Goal: Transaction & Acquisition: Purchase product/service

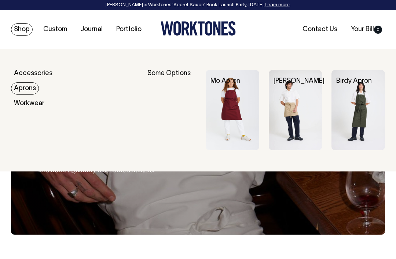
click at [13, 84] on link "Aprons" at bounding box center [25, 89] width 28 height 12
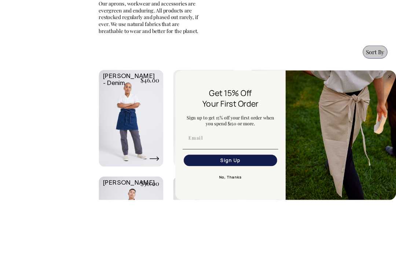
scroll to position [429, 0]
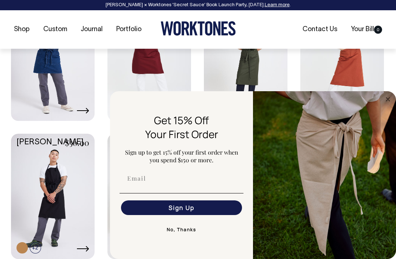
click at [215, 186] on input "Email" at bounding box center [181, 178] width 121 height 15
type input "He"
type input "hello@drinksbyloro.com"
click at [212, 215] on button "Sign Up" at bounding box center [181, 208] width 121 height 15
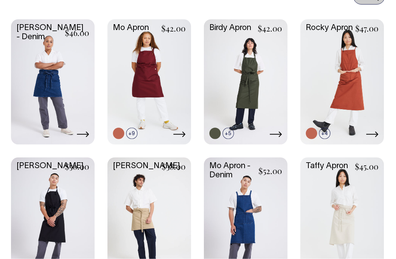
scroll to position [405, 0]
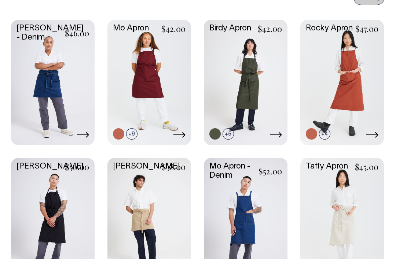
click at [0, 0] on link at bounding box center [0, 0] width 0 height 0
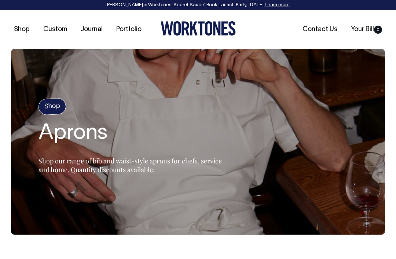
click at [47, 105] on h4 "Shop" at bounding box center [52, 106] width 28 height 17
click at [53, 104] on h4 "Shop" at bounding box center [52, 106] width 28 height 17
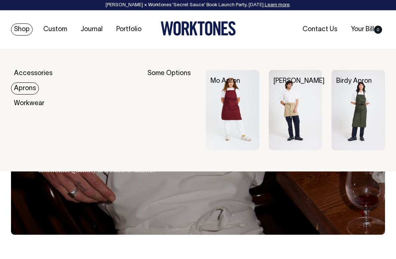
click at [25, 90] on link "Aprons" at bounding box center [25, 89] width 28 height 12
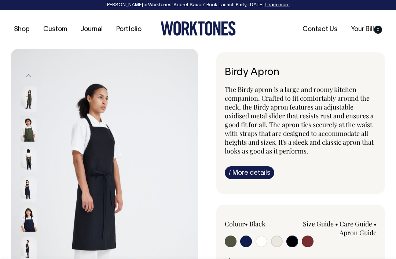
select select "Black"
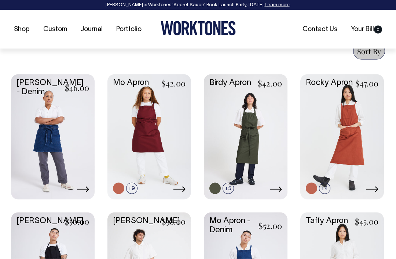
scroll to position [351, 0]
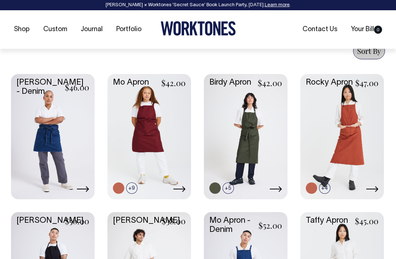
click at [0, 0] on link at bounding box center [0, 0] width 0 height 0
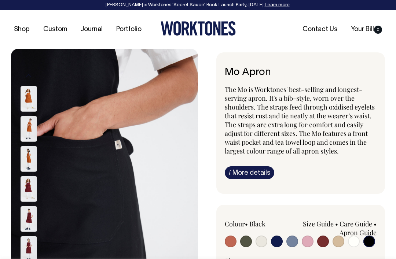
select select "Black"
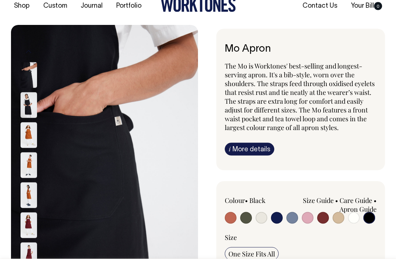
click at [30, 105] on img at bounding box center [29, 105] width 17 height 26
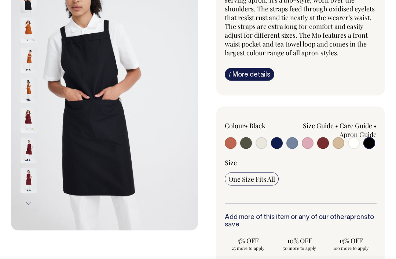
scroll to position [99, 0]
click at [373, 142] on input "radio" at bounding box center [369, 143] width 12 height 12
click at [275, 145] on input "radio" at bounding box center [277, 143] width 12 height 12
radio input "true"
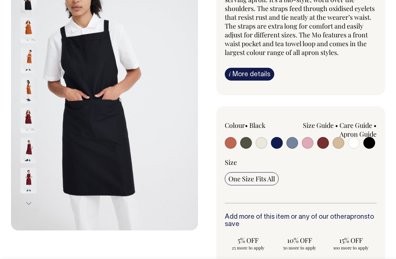
select select "Dark Navy"
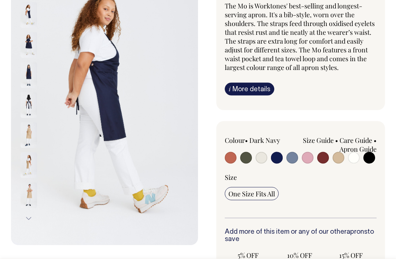
scroll to position [84, 0]
click at [247, 156] on input "radio" at bounding box center [246, 158] width 12 height 12
radio input "true"
select select "Olive"
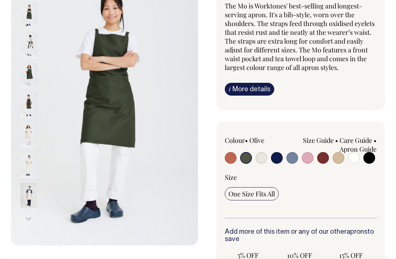
click at [337, 158] on input "radio" at bounding box center [339, 158] width 12 height 12
radio input "true"
select select "Khaki"
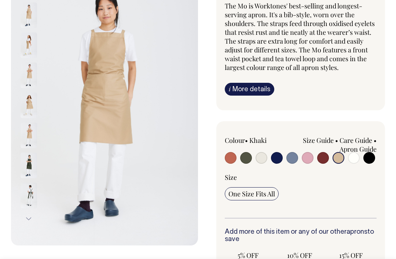
click at [24, 189] on img at bounding box center [29, 196] width 17 height 26
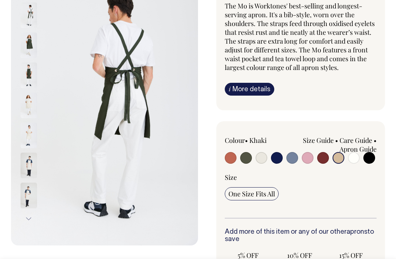
click at [25, 136] on img at bounding box center [29, 135] width 17 height 26
